Goal: Task Accomplishment & Management: Use online tool/utility

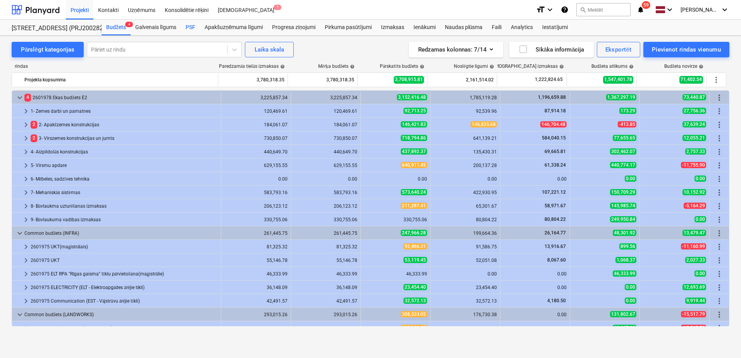
click at [183, 29] on div "PSF" at bounding box center [190, 28] width 19 height 16
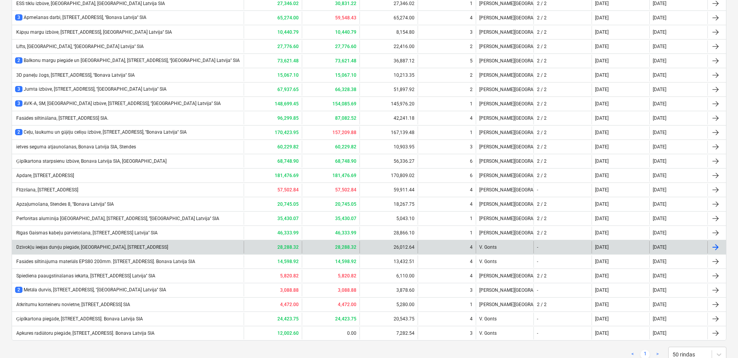
scroll to position [506, 0]
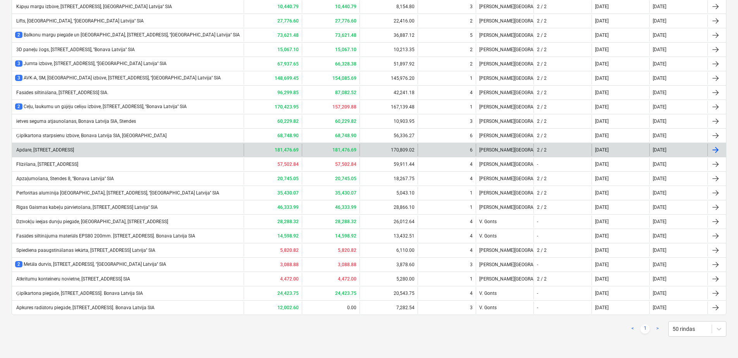
click at [66, 150] on div "Apdare, [STREET_ADDRESS]" at bounding box center [44, 149] width 59 height 5
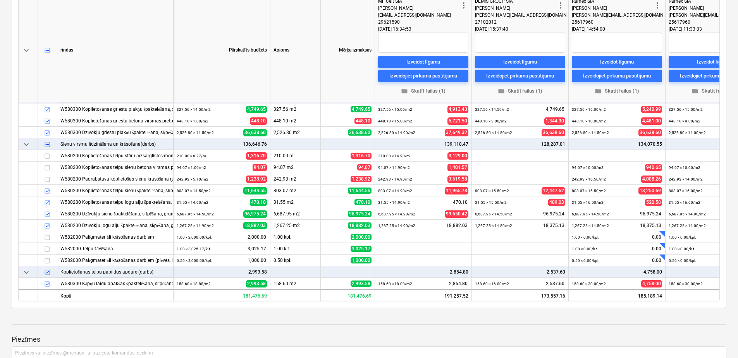
scroll to position [349, 0]
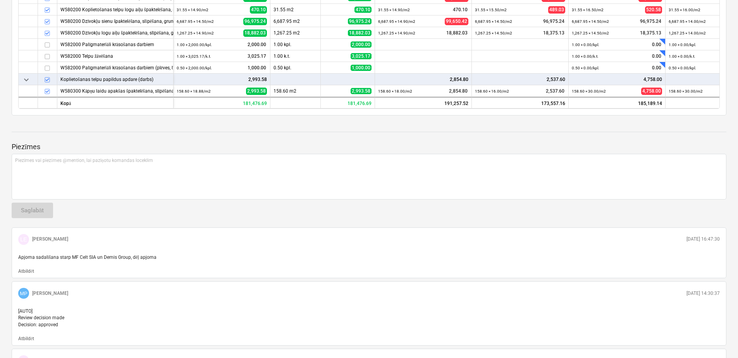
type textarea "x"
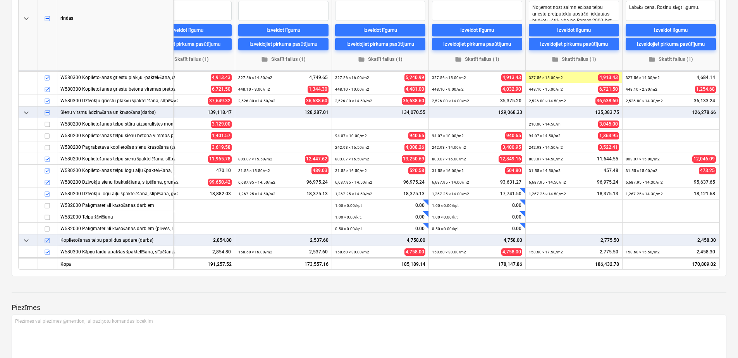
scroll to position [194, 0]
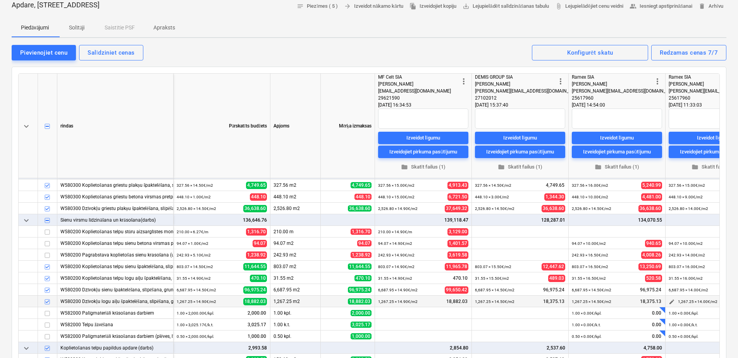
scroll to position [194, 0]
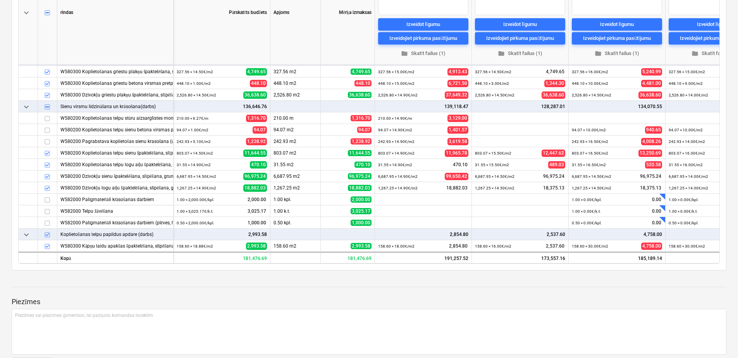
drag, startPoint x: 474, startPoint y: 264, endPoint x: 693, endPoint y: 261, distance: 219.0
click at [718, 261] on div "keyboard_arrow_down rindas Pārskatīts budžets Apjoms Mērķa izmaksas more_vert M…" at bounding box center [369, 112] width 702 height 304
type textarea "x"
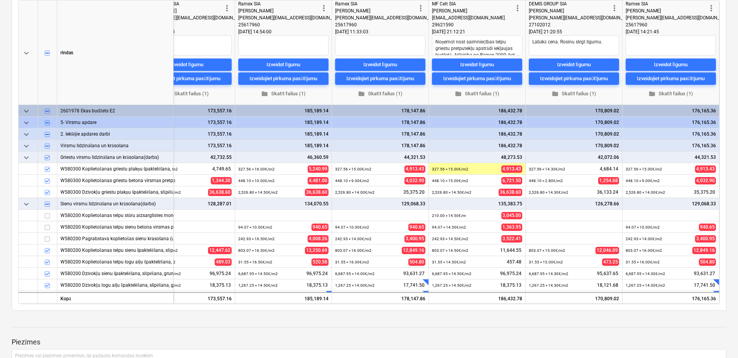
scroll to position [116, 0]
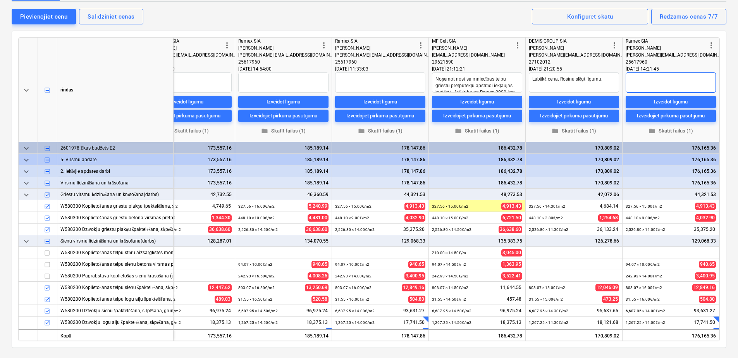
click at [686, 88] on textarea at bounding box center [671, 82] width 90 height 20
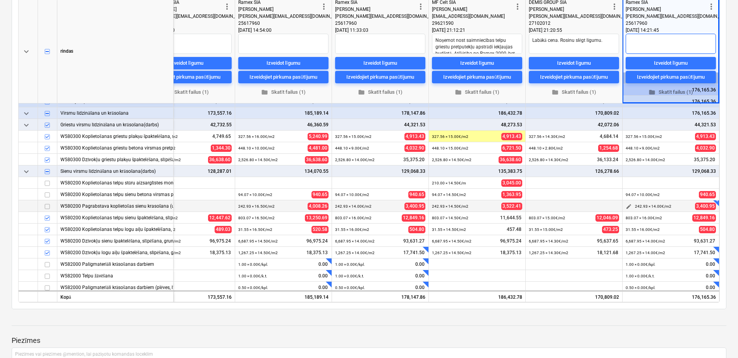
scroll to position [60, 336]
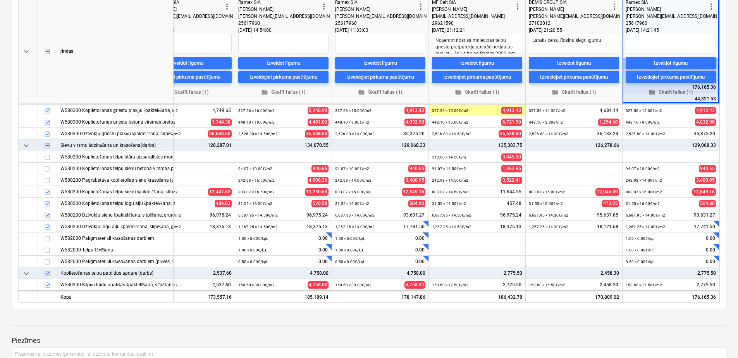
click at [650, 337] on p "Piezīmes" at bounding box center [369, 340] width 715 height 9
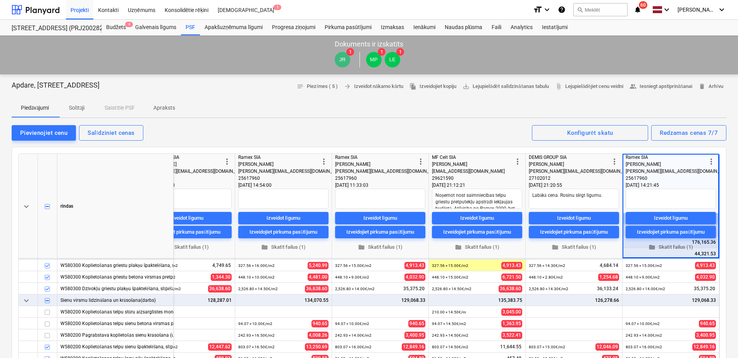
scroll to position [0, 336]
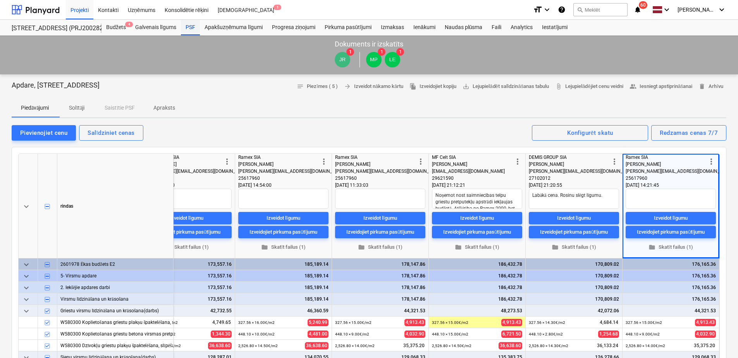
click at [189, 28] on div "PSF" at bounding box center [190, 28] width 19 height 16
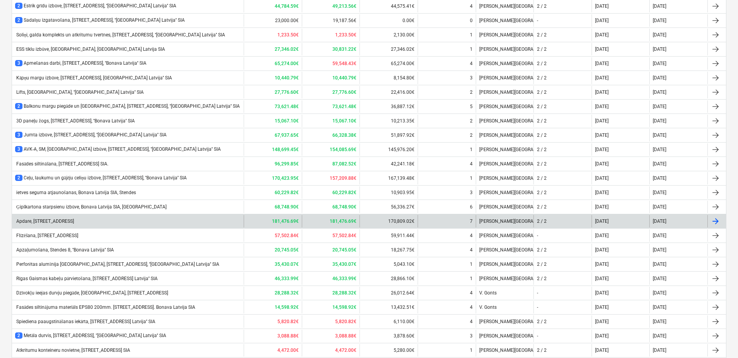
scroll to position [506, 0]
